Goal: Information Seeking & Learning: Check status

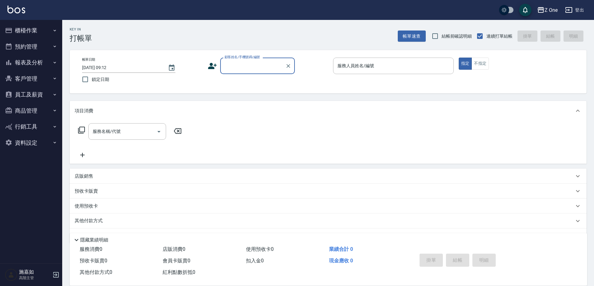
click at [53, 62] on icon "button" at bounding box center [54, 62] width 5 height 5
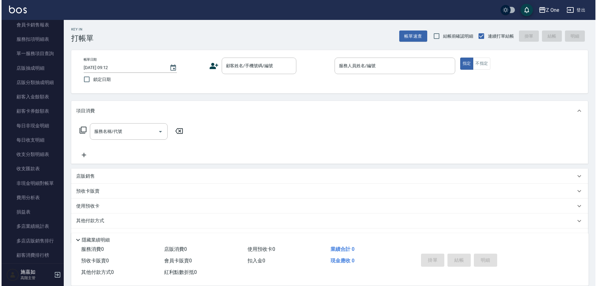
scroll to position [405, 0]
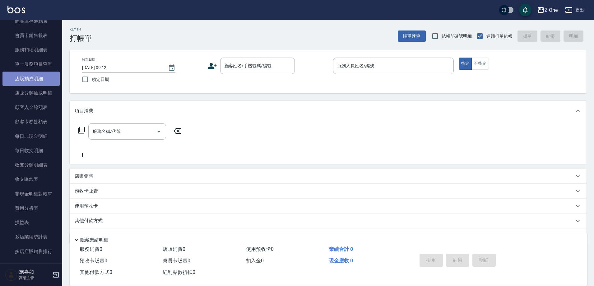
click at [50, 79] on link "店販抽成明細" at bounding box center [30, 79] width 57 height 14
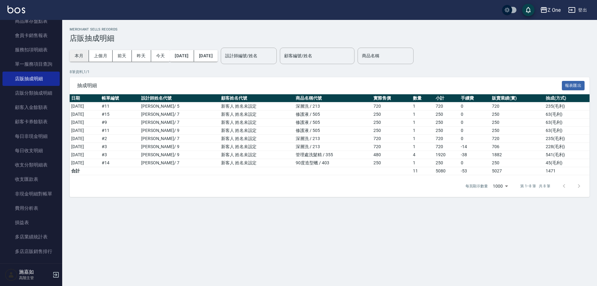
click at [80, 56] on button "本月" at bounding box center [79, 56] width 19 height 12
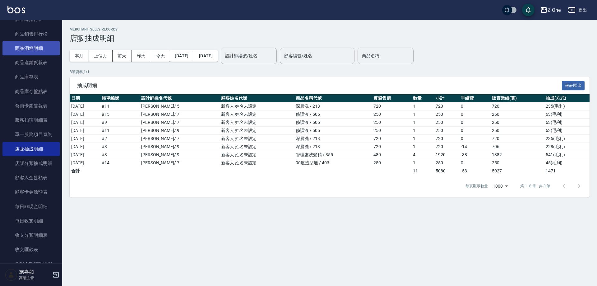
scroll to position [311, 0]
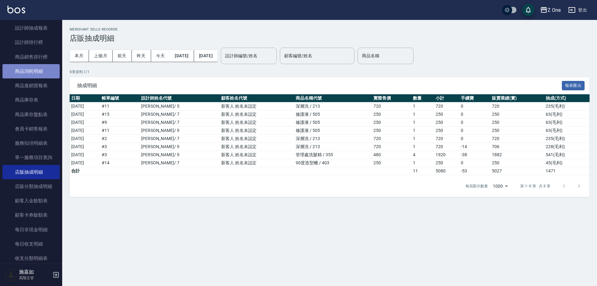
click at [39, 73] on link "商品消耗明細" at bounding box center [30, 71] width 57 height 14
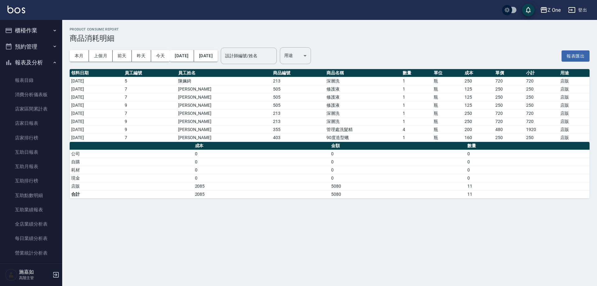
click at [54, 62] on icon "button" at bounding box center [54, 62] width 5 height 5
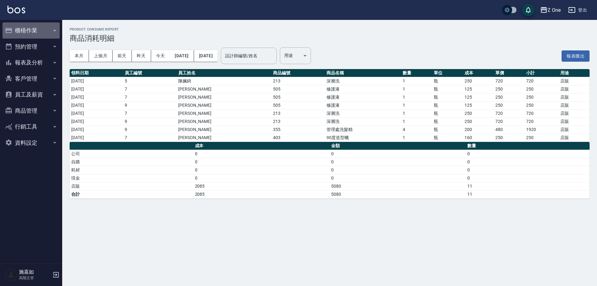
click at [54, 30] on icon "button" at bounding box center [54, 30] width 5 height 5
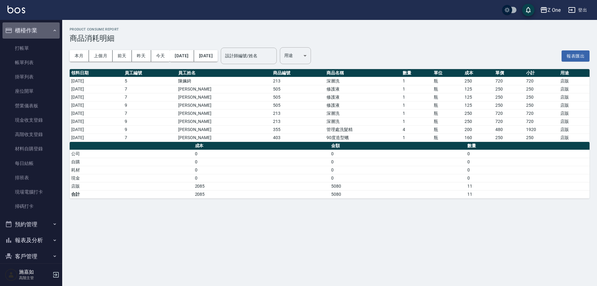
click at [55, 25] on button "櫃檯作業" at bounding box center [30, 30] width 57 height 16
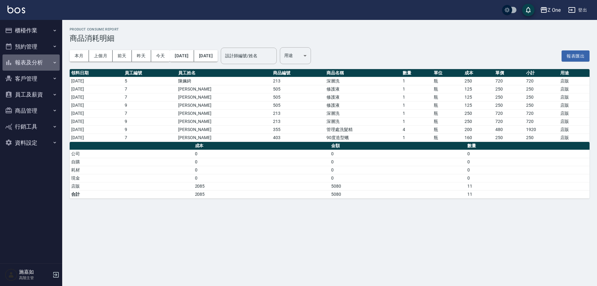
click at [56, 63] on icon "button" at bounding box center [54, 62] width 5 height 5
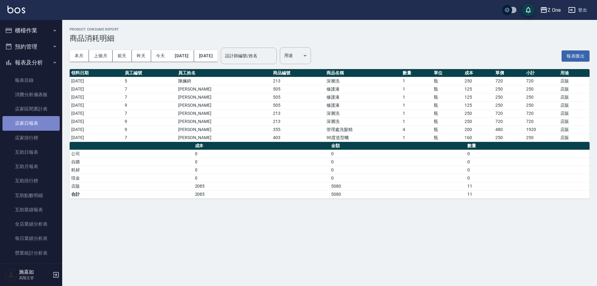
click at [45, 120] on link "店家日報表" at bounding box center [30, 123] width 57 height 14
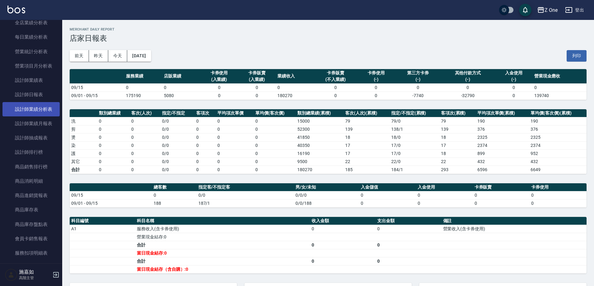
scroll to position [218, 0]
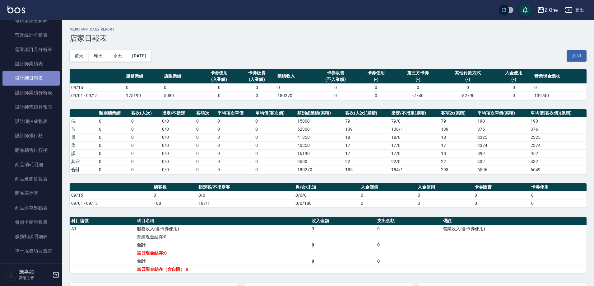
click at [36, 81] on link "設計師日報表" at bounding box center [30, 78] width 57 height 14
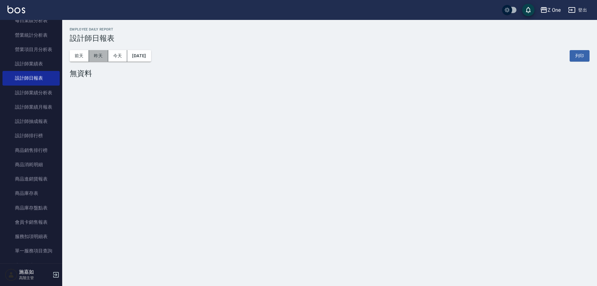
click at [92, 56] on button "昨天" at bounding box center [98, 56] width 19 height 12
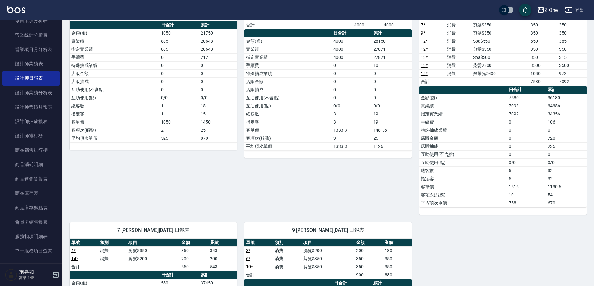
scroll to position [93, 0]
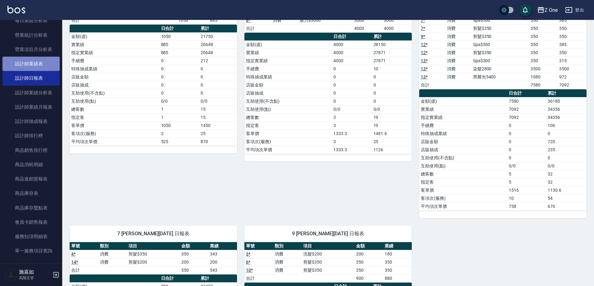
click at [49, 60] on link "設計師業績表" at bounding box center [30, 64] width 57 height 14
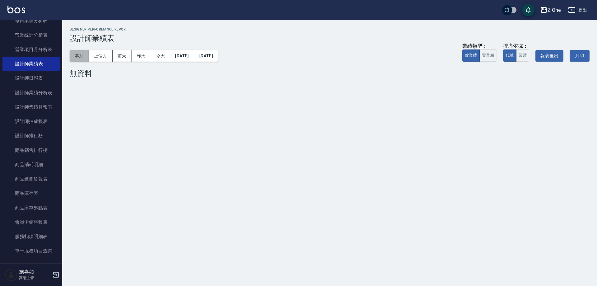
click at [77, 60] on button "本月" at bounding box center [79, 56] width 19 height 12
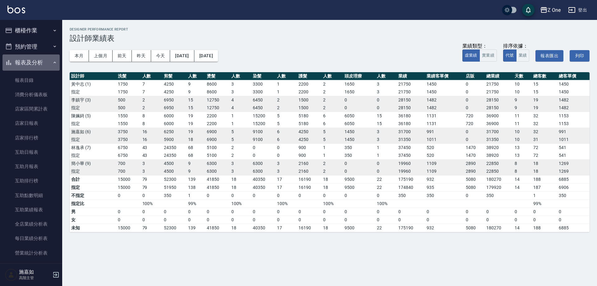
click at [52, 63] on icon "button" at bounding box center [54, 62] width 5 height 5
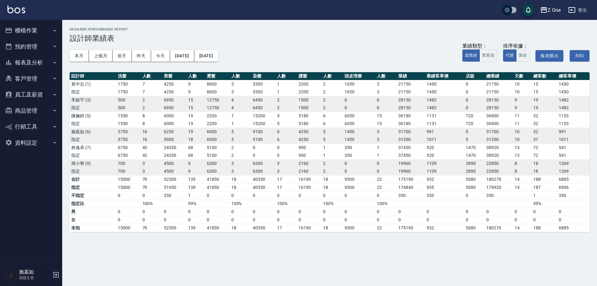
click at [56, 34] on button "櫃檯作業" at bounding box center [30, 30] width 57 height 16
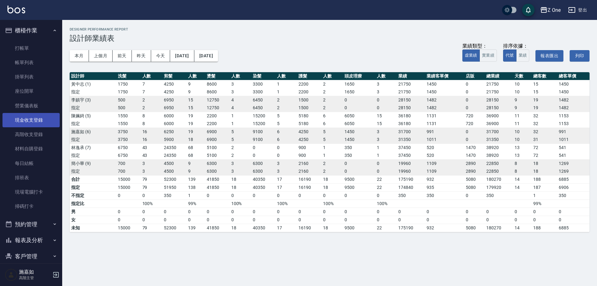
click at [42, 120] on link "現金收支登錄" at bounding box center [30, 120] width 57 height 14
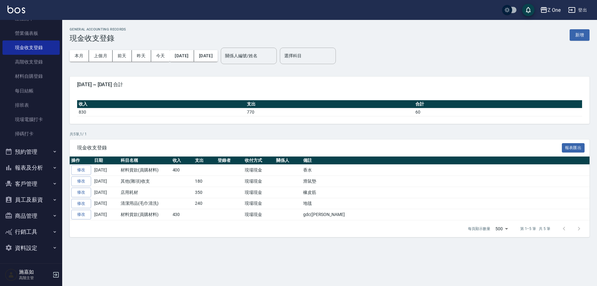
scroll to position [10, 0]
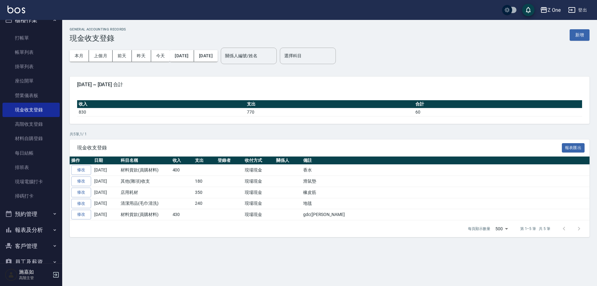
click at [44, 230] on button "報表及分析" at bounding box center [30, 230] width 57 height 16
click at [44, 231] on button "報表及分析" at bounding box center [30, 230] width 57 height 16
